Goal: Information Seeking & Learning: Learn about a topic

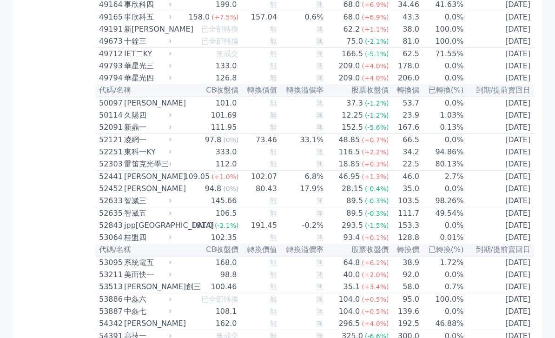
scroll to position [2832, 0]
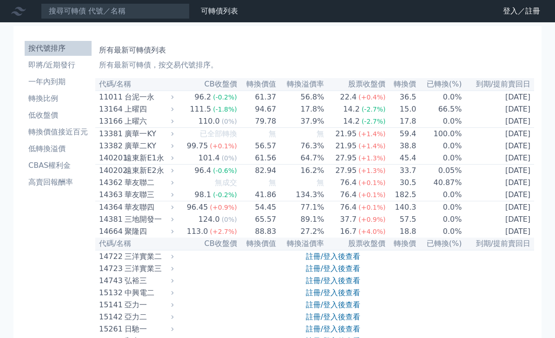
scroll to position [3638, 0]
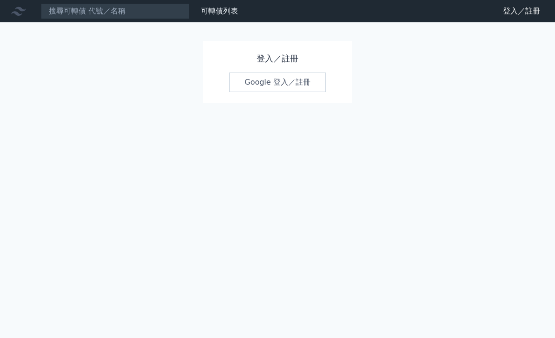
click at [294, 73] on link "Google 登入／註冊" at bounding box center [277, 83] width 97 height 20
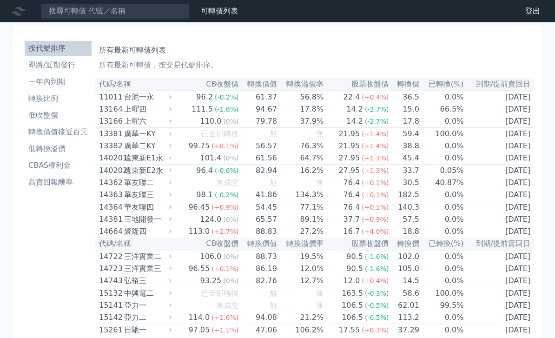
click at [64, 80] on li "一年內到期" at bounding box center [58, 81] width 67 height 11
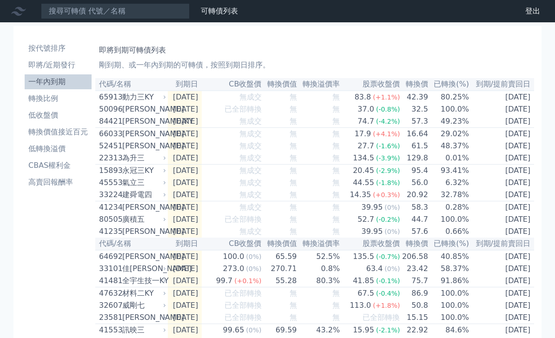
click at [80, 127] on li "轉換價值接近百元" at bounding box center [58, 131] width 67 height 11
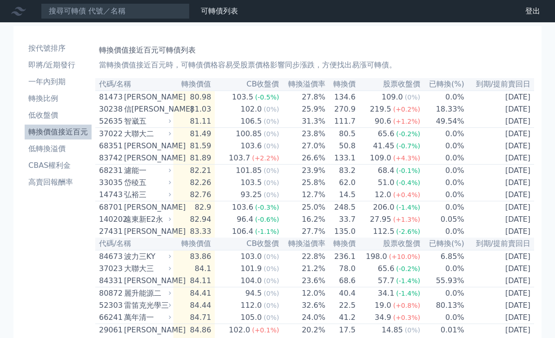
click at [64, 46] on li "按代號排序" at bounding box center [58, 48] width 67 height 11
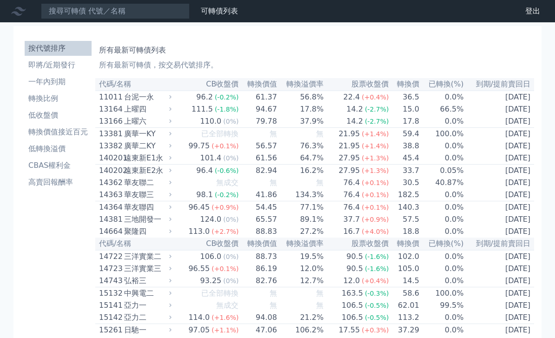
click at [46, 46] on li "按代號排序" at bounding box center [58, 48] width 67 height 11
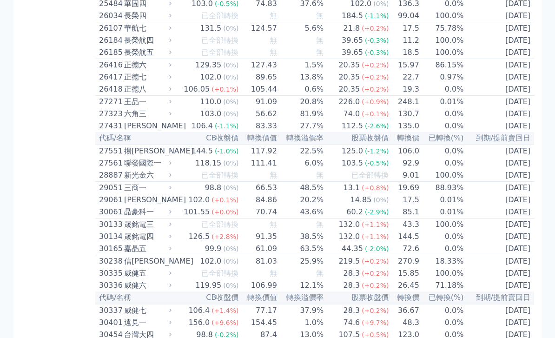
scroll to position [1063, 0]
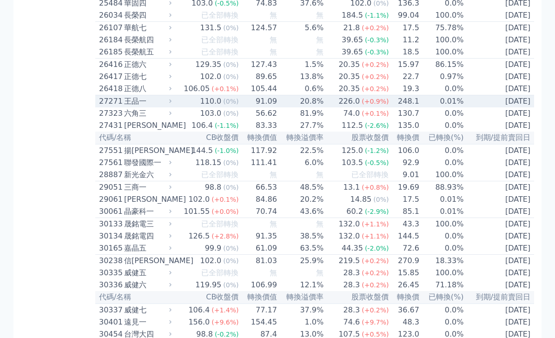
click at [141, 107] on div "王品一" at bounding box center [147, 101] width 46 height 11
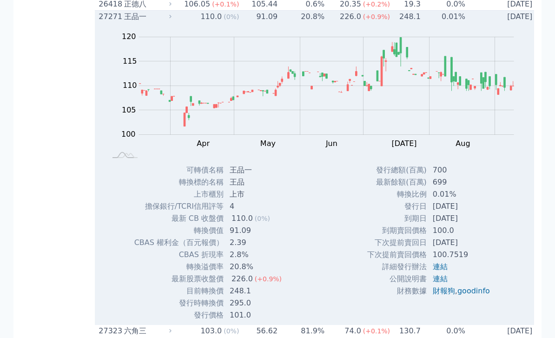
scroll to position [1148, 0]
